Goal: Find specific page/section

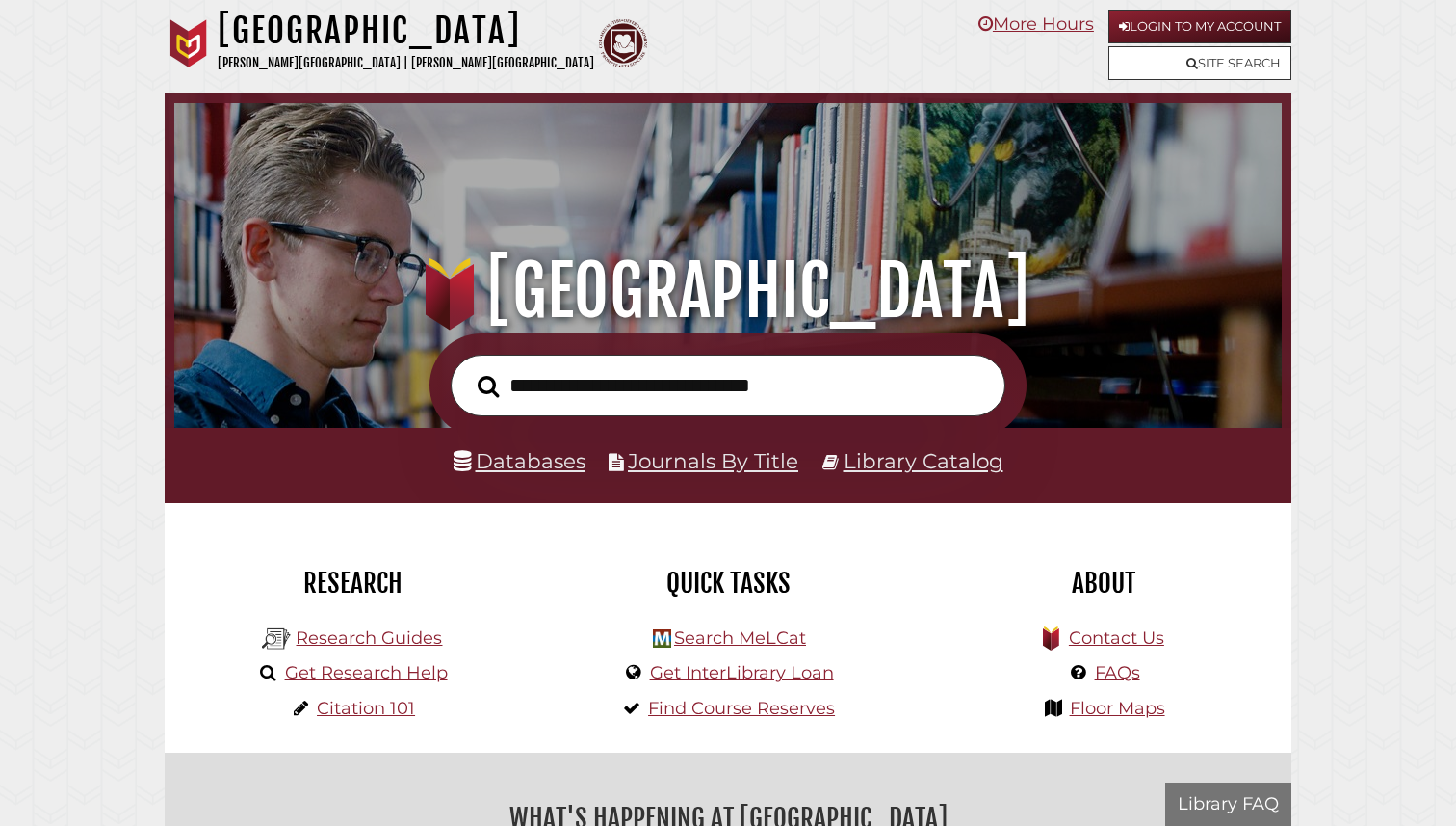
scroll to position [366, 1098]
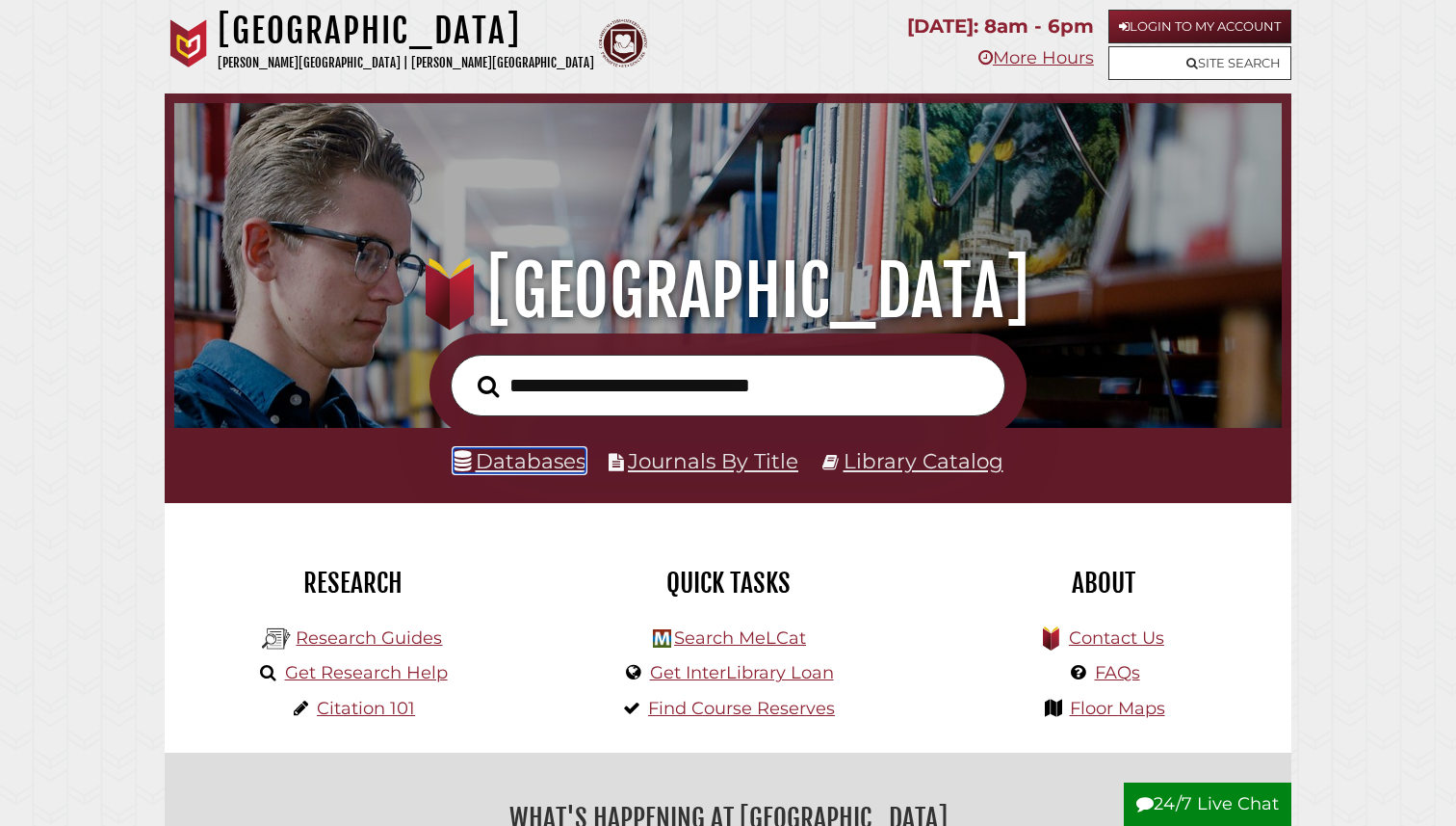
click at [548, 465] on link "Databases" at bounding box center [520, 461] width 132 height 26
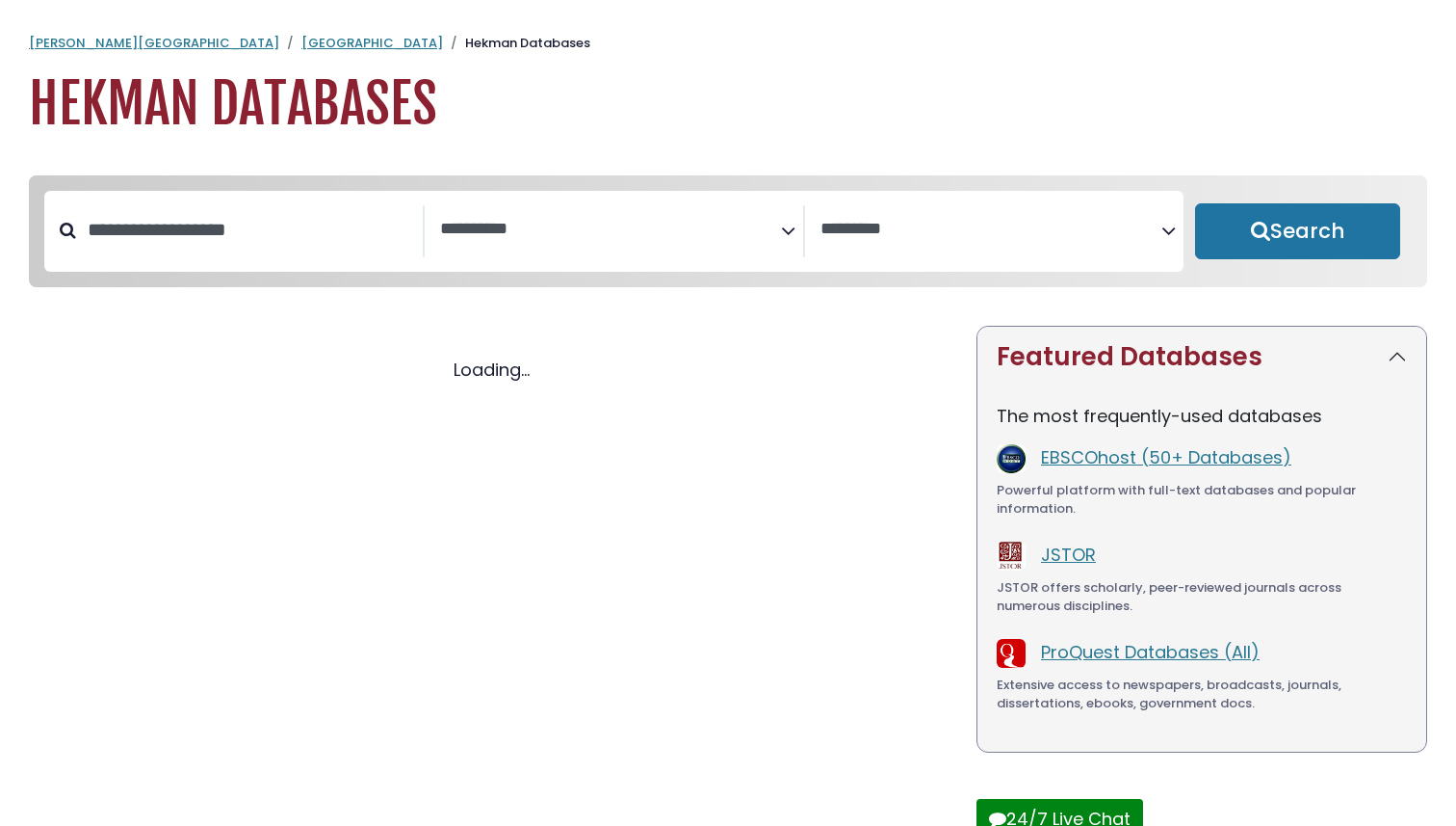
select select "Database Subject Filter"
select select "Database Vendors Filter"
select select "Database Subject Filter"
select select "Database Vendors Filter"
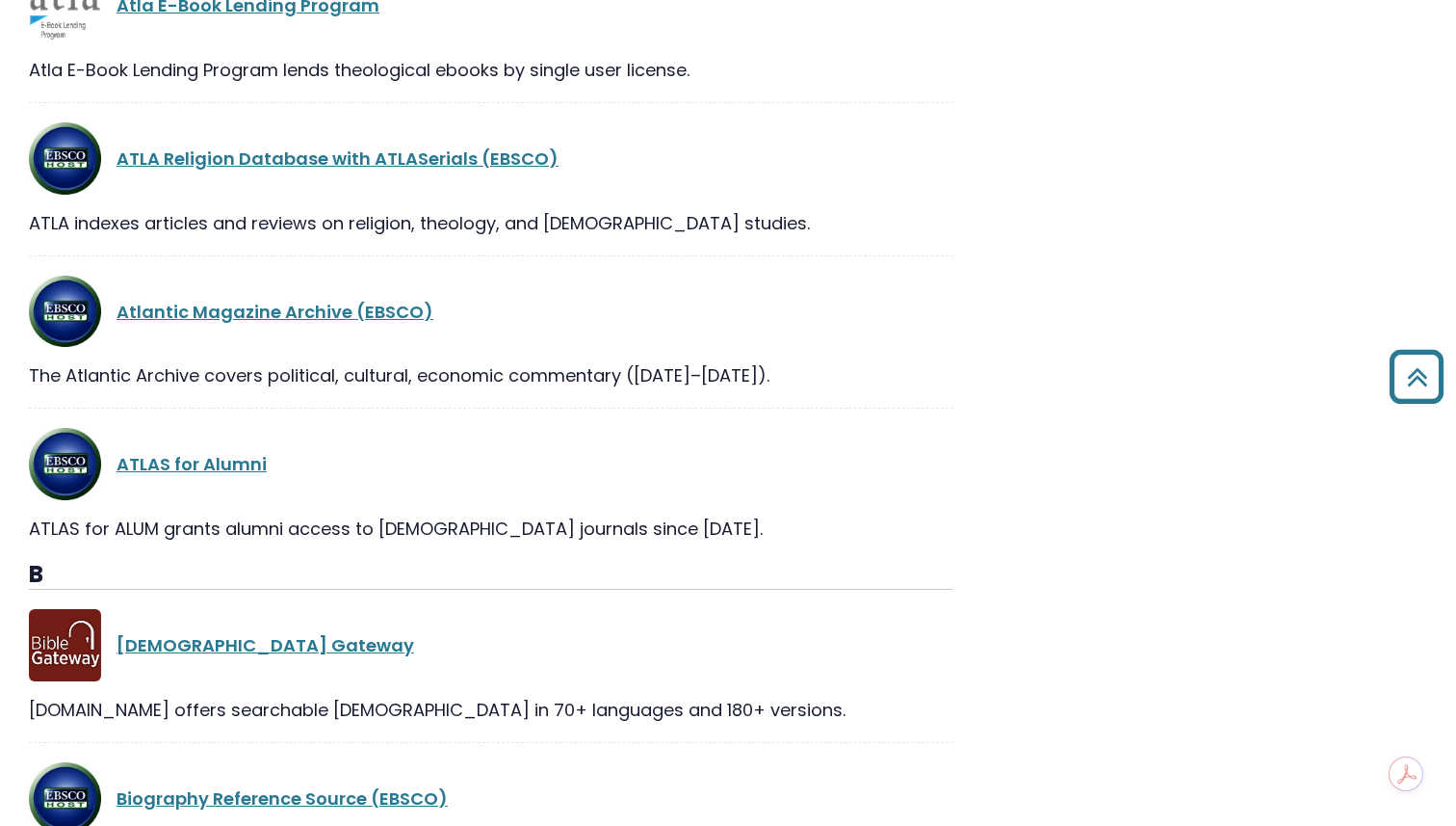
scroll to position [5234, 0]
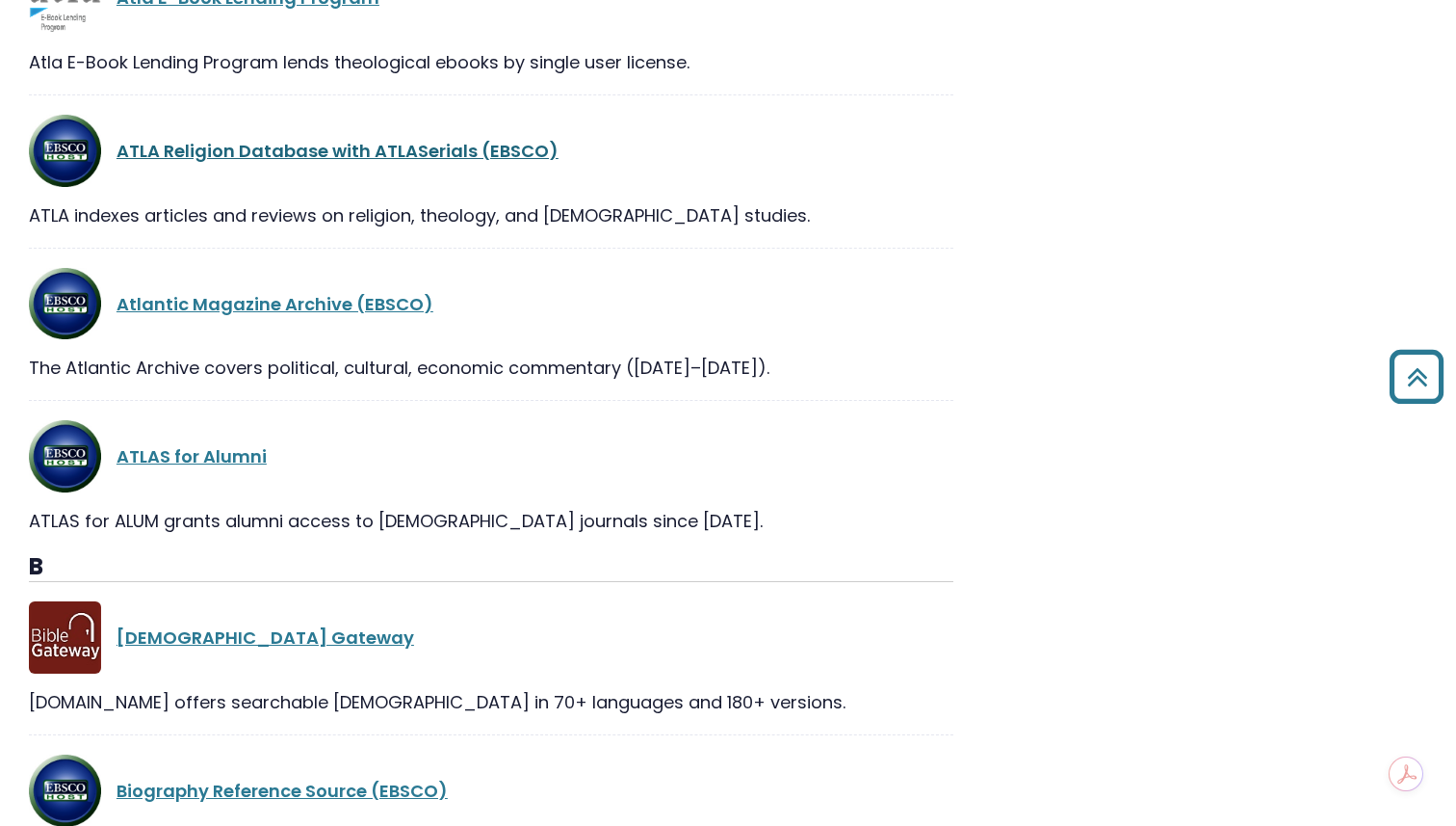
click at [473, 148] on link "ATLA Religion Database with ATLASerials (EBSCO)" at bounding box center [337, 150] width 442 height 25
